Goal: Check status

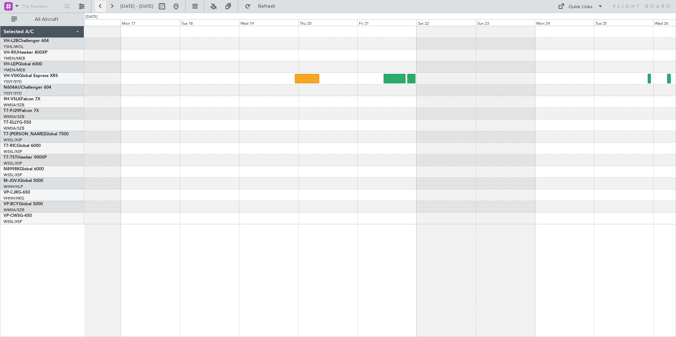
click at [102, 4] on button at bounding box center [100, 6] width 11 height 11
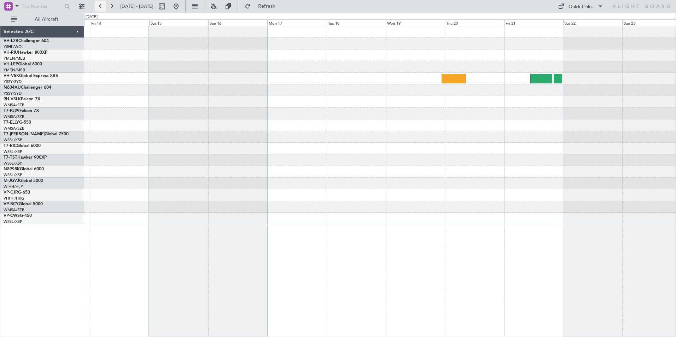
click at [103, 4] on button at bounding box center [100, 6] width 11 height 11
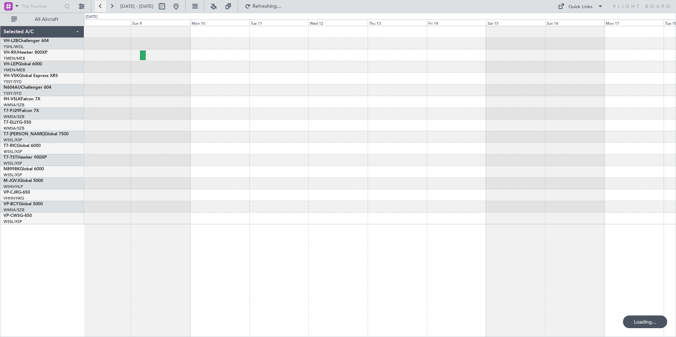
click at [103, 4] on button at bounding box center [100, 6] width 11 height 11
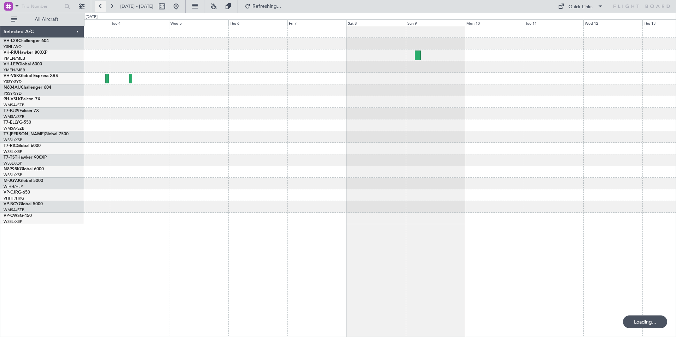
click at [104, 4] on button at bounding box center [100, 6] width 11 height 11
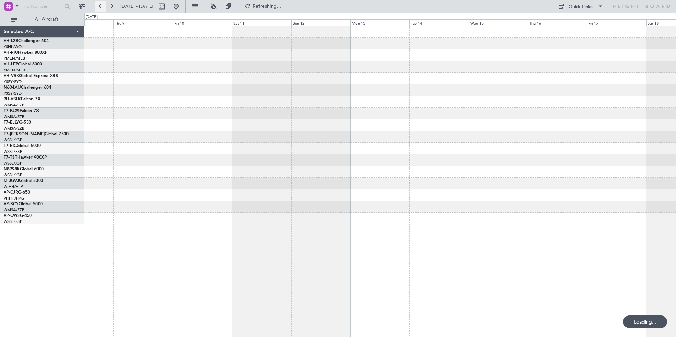
click at [105, 4] on button at bounding box center [100, 6] width 11 height 11
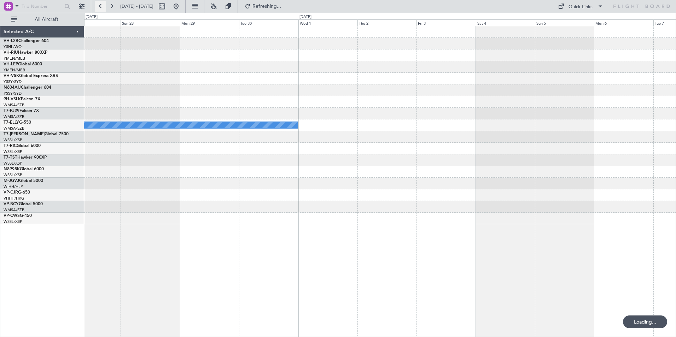
click at [105, 4] on button at bounding box center [100, 6] width 11 height 11
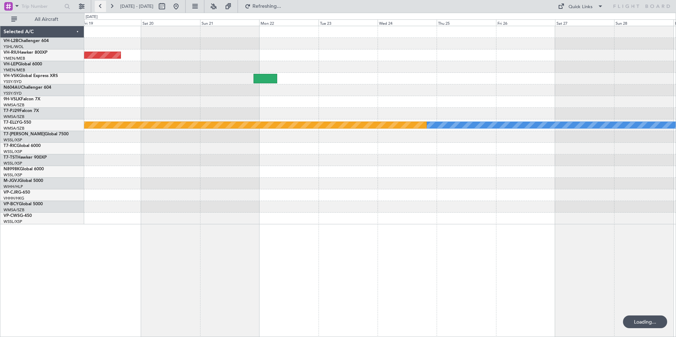
click at [105, 4] on button at bounding box center [100, 6] width 11 height 11
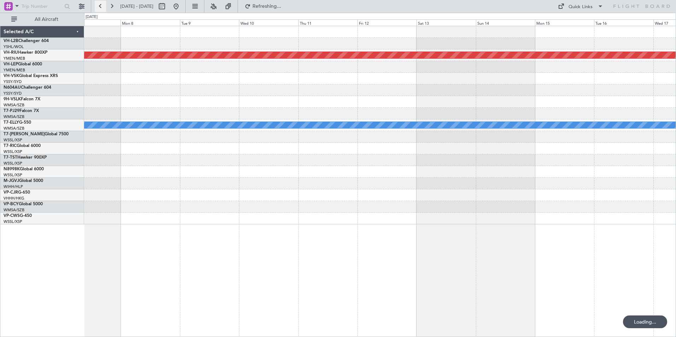
click at [105, 4] on button at bounding box center [100, 6] width 11 height 11
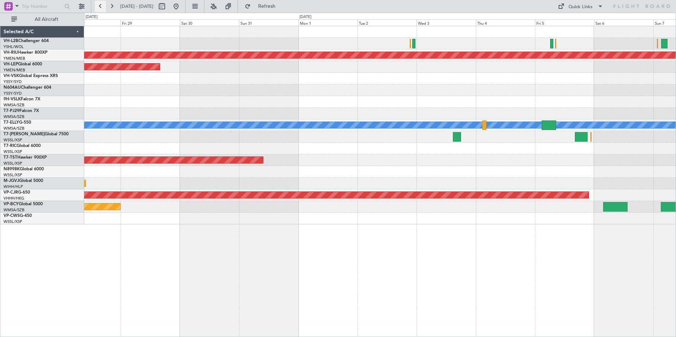
click at [96, 6] on button at bounding box center [100, 6] width 11 height 11
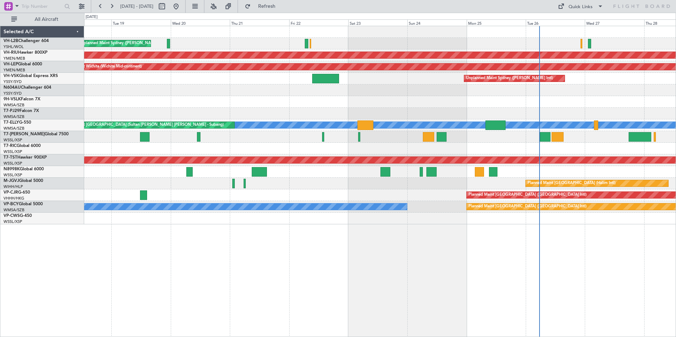
click at [335, 99] on div at bounding box center [379, 102] width 591 height 12
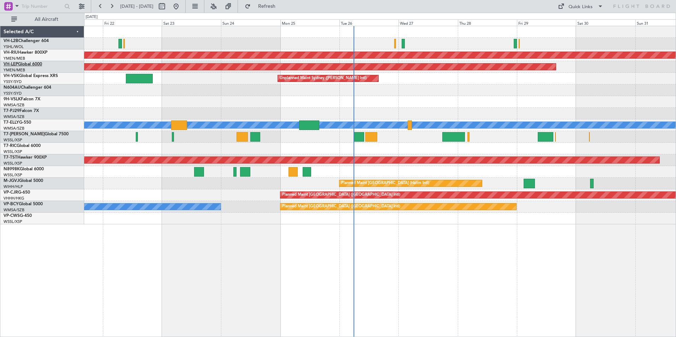
click at [21, 64] on link "VH-LEP Global 6000" at bounding box center [23, 64] width 39 height 4
